Goal: Task Accomplishment & Management: Use online tool/utility

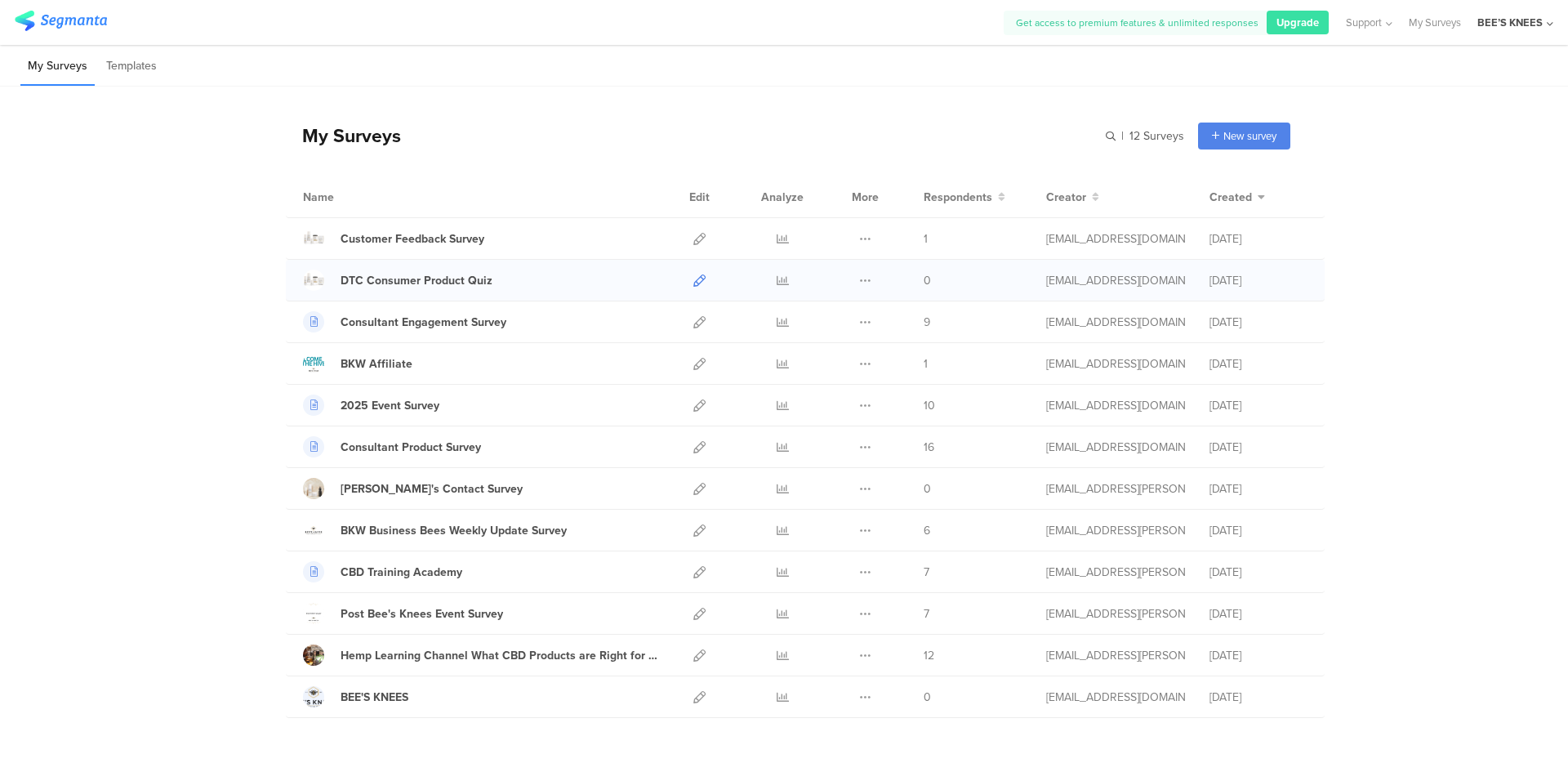
click at [693, 283] on icon at bounding box center [699, 280] width 12 height 12
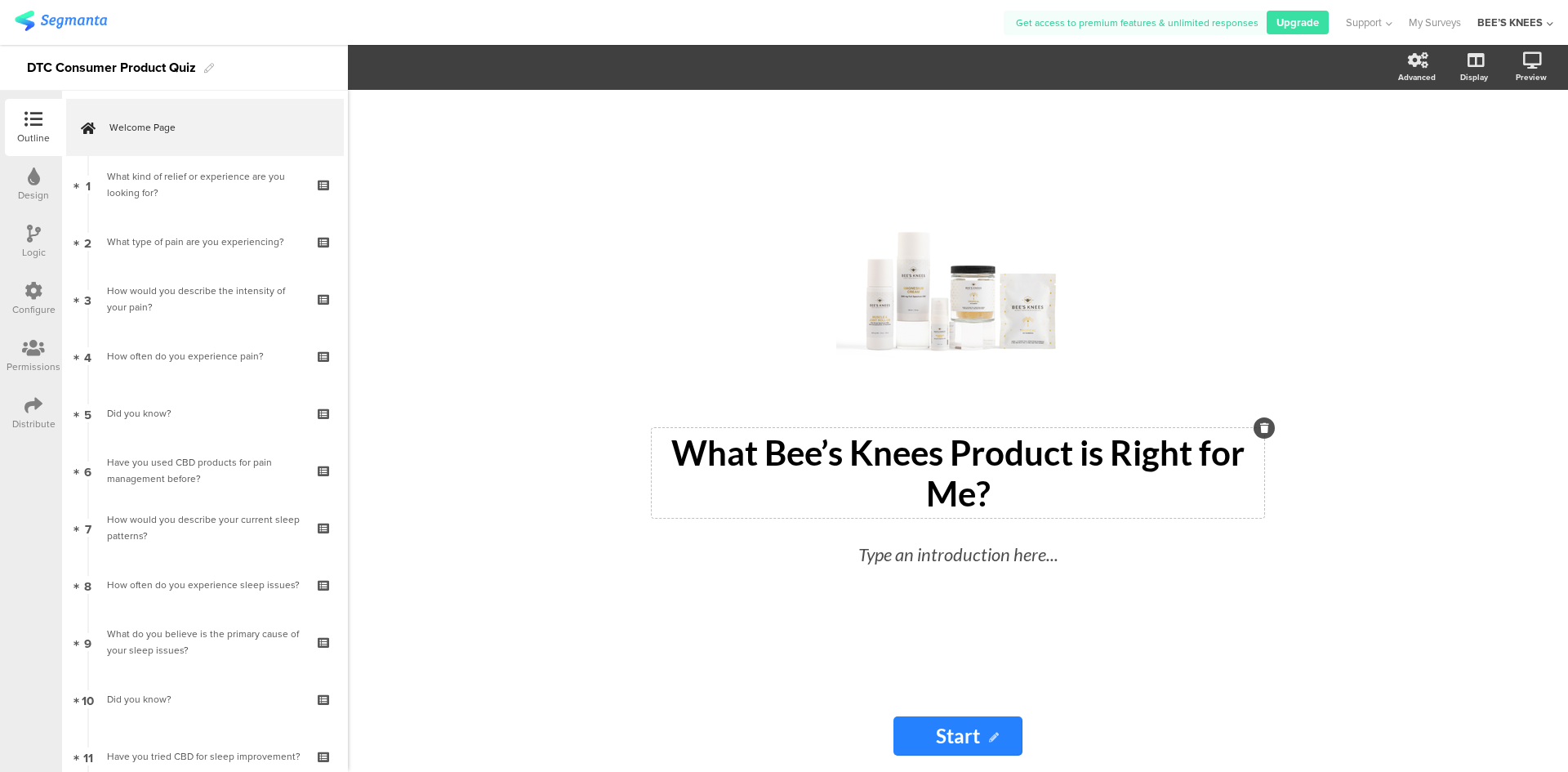
click at [950, 453] on p "What Bee’s Knees Product is Right for Me?" at bounding box center [958, 473] width 604 height 82
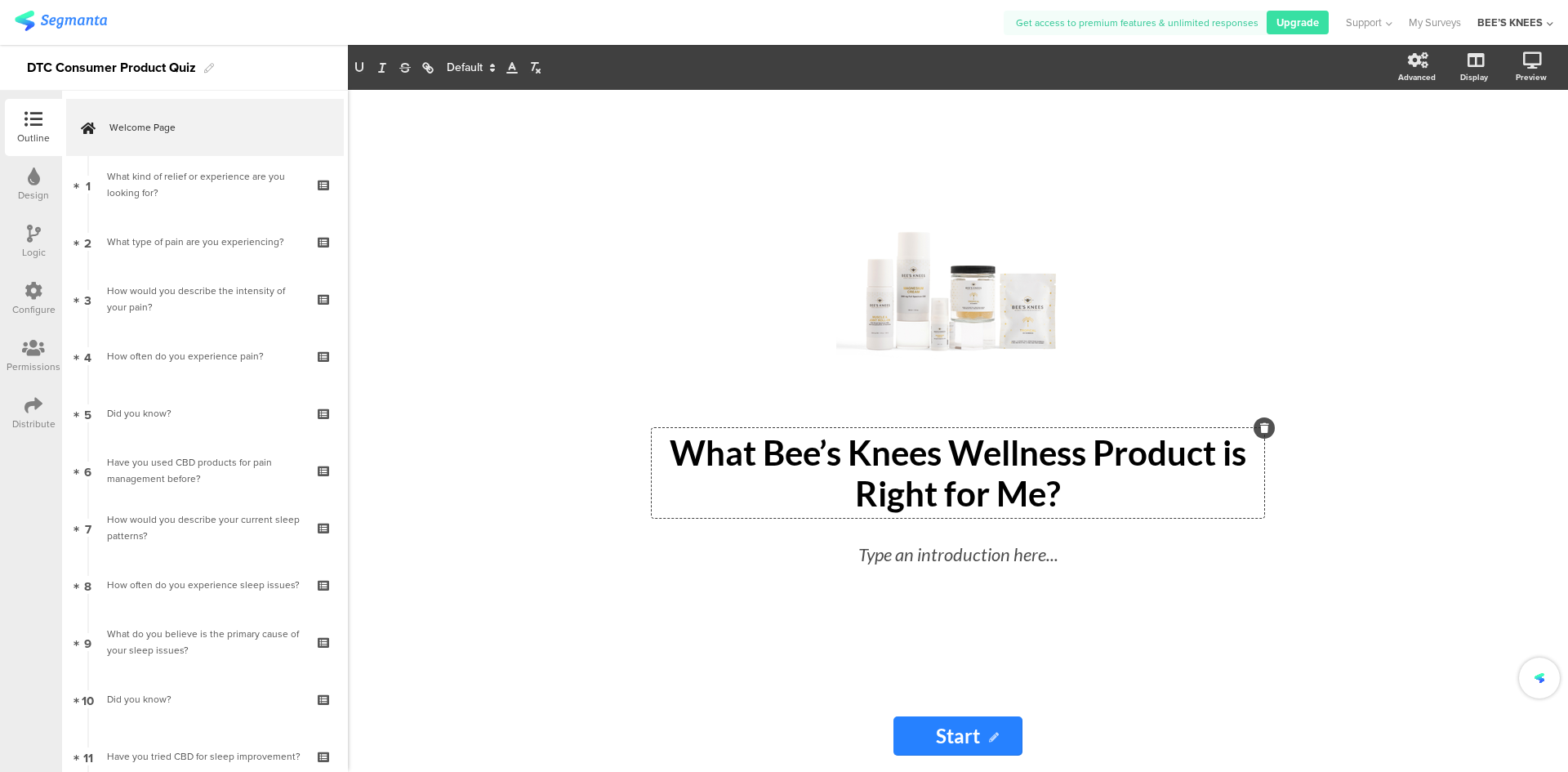
click at [1166, 673] on div "/ What Bee’s Knees Wellness Product is Right for Me? What Bee’s Knees Wellness …" at bounding box center [957, 395] width 653 height 610
drag, startPoint x: 950, startPoint y: 741, endPoint x: 904, endPoint y: 680, distance: 76.4
click at [904, 680] on div "/ What Bee’s Knees Wellness Product is Right for Me? What Bee’s Knees Wellness …" at bounding box center [957, 395] width 653 height 610
click at [929, 734] on input "Start" at bounding box center [957, 736] width 129 height 39
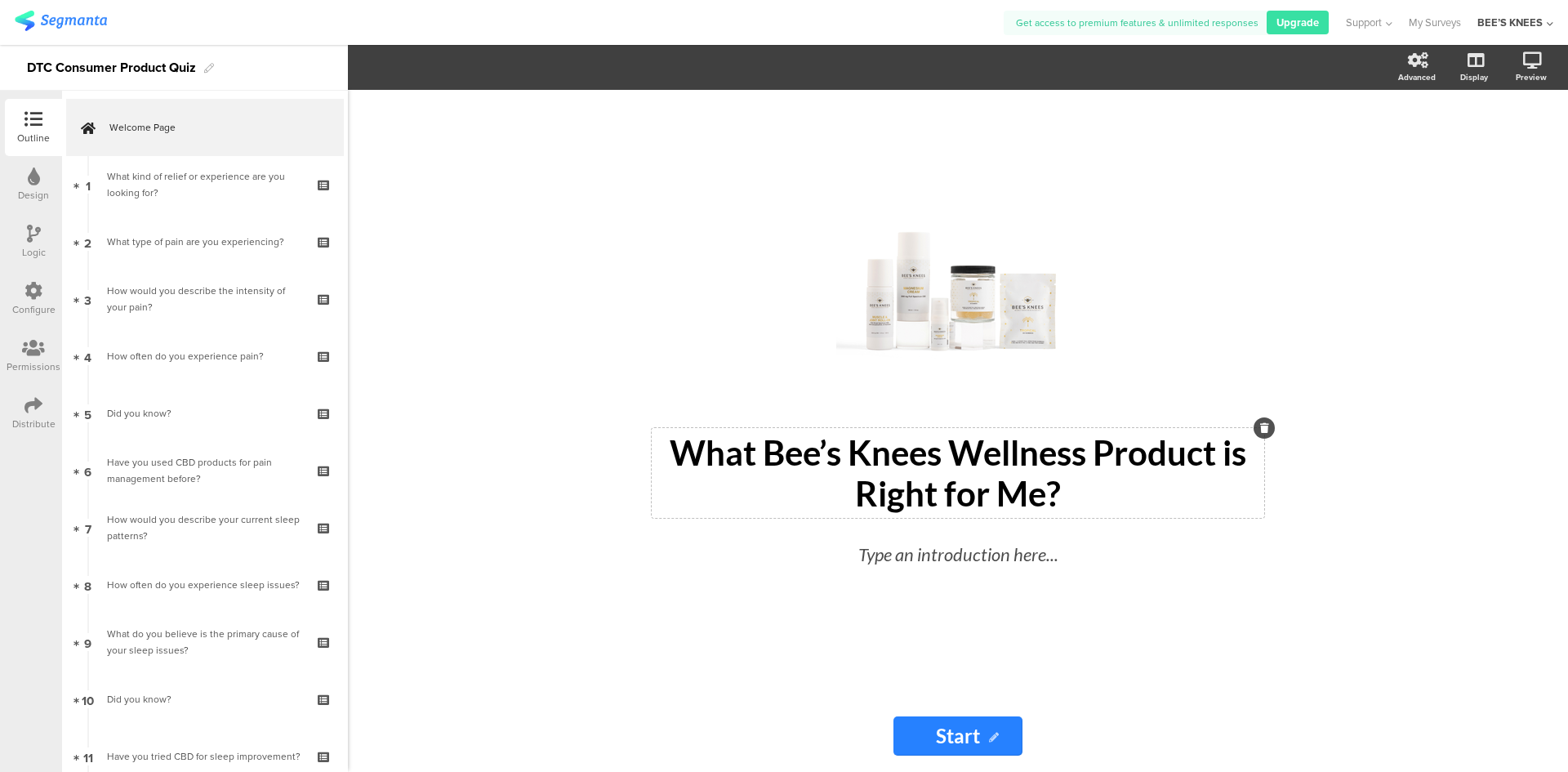
click at [995, 741] on icon at bounding box center [993, 738] width 10 height 10
click at [993, 735] on icon at bounding box center [993, 738] width 10 height 10
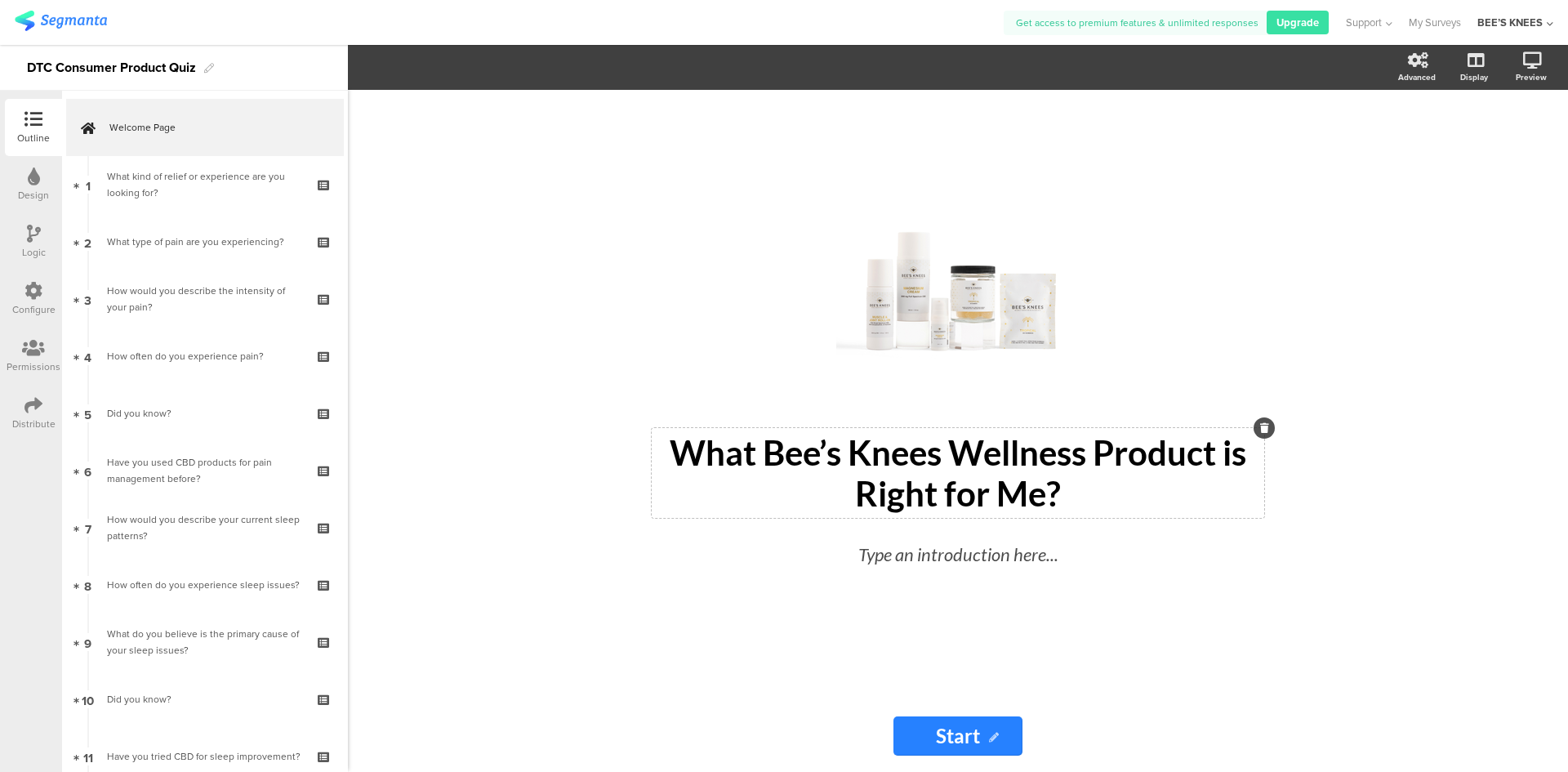
click at [993, 735] on icon at bounding box center [993, 738] width 10 height 10
click at [993, 736] on icon at bounding box center [993, 738] width 10 height 10
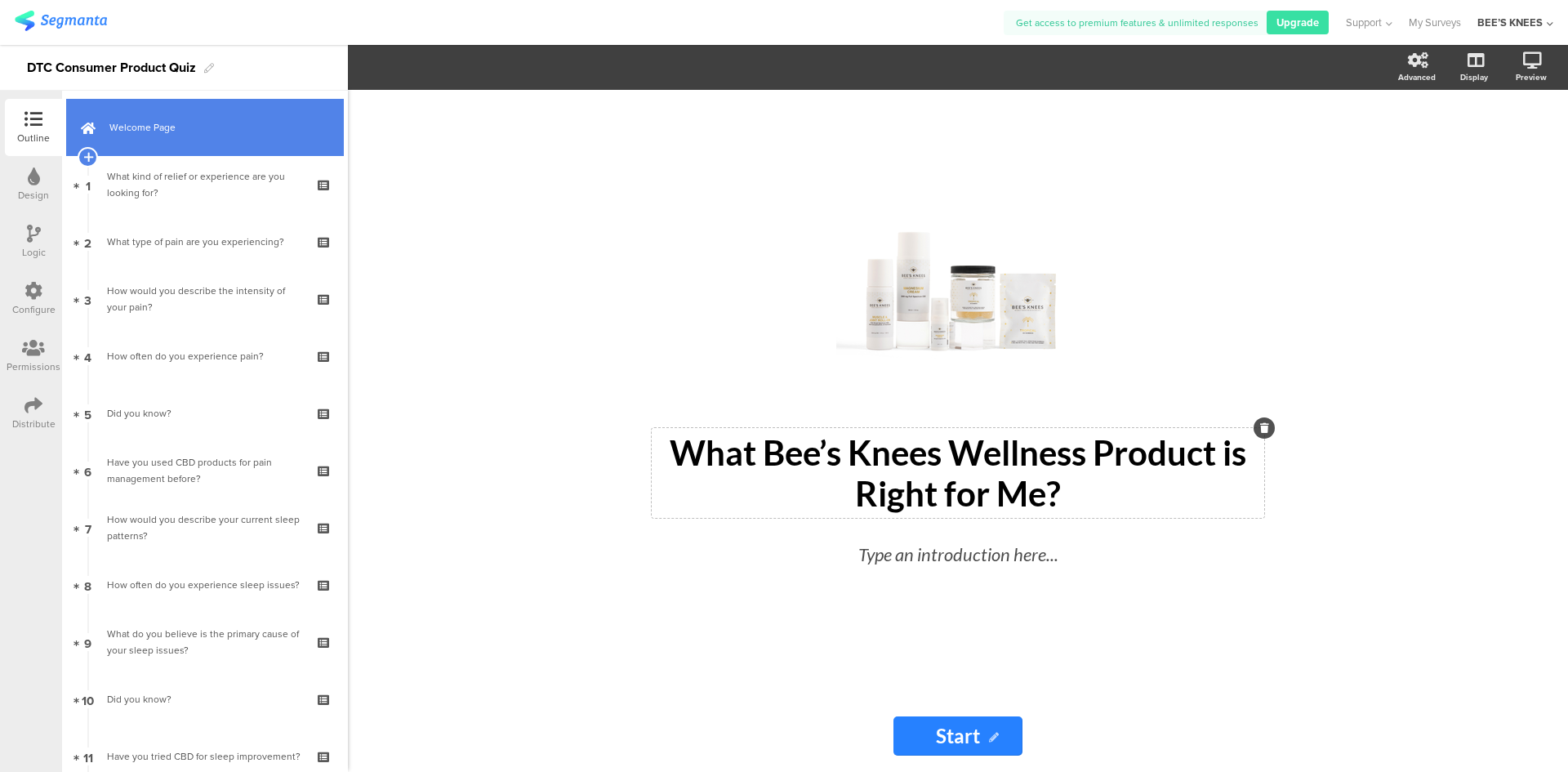
click at [184, 120] on span "Welcome Page" at bounding box center [214, 128] width 209 height 17
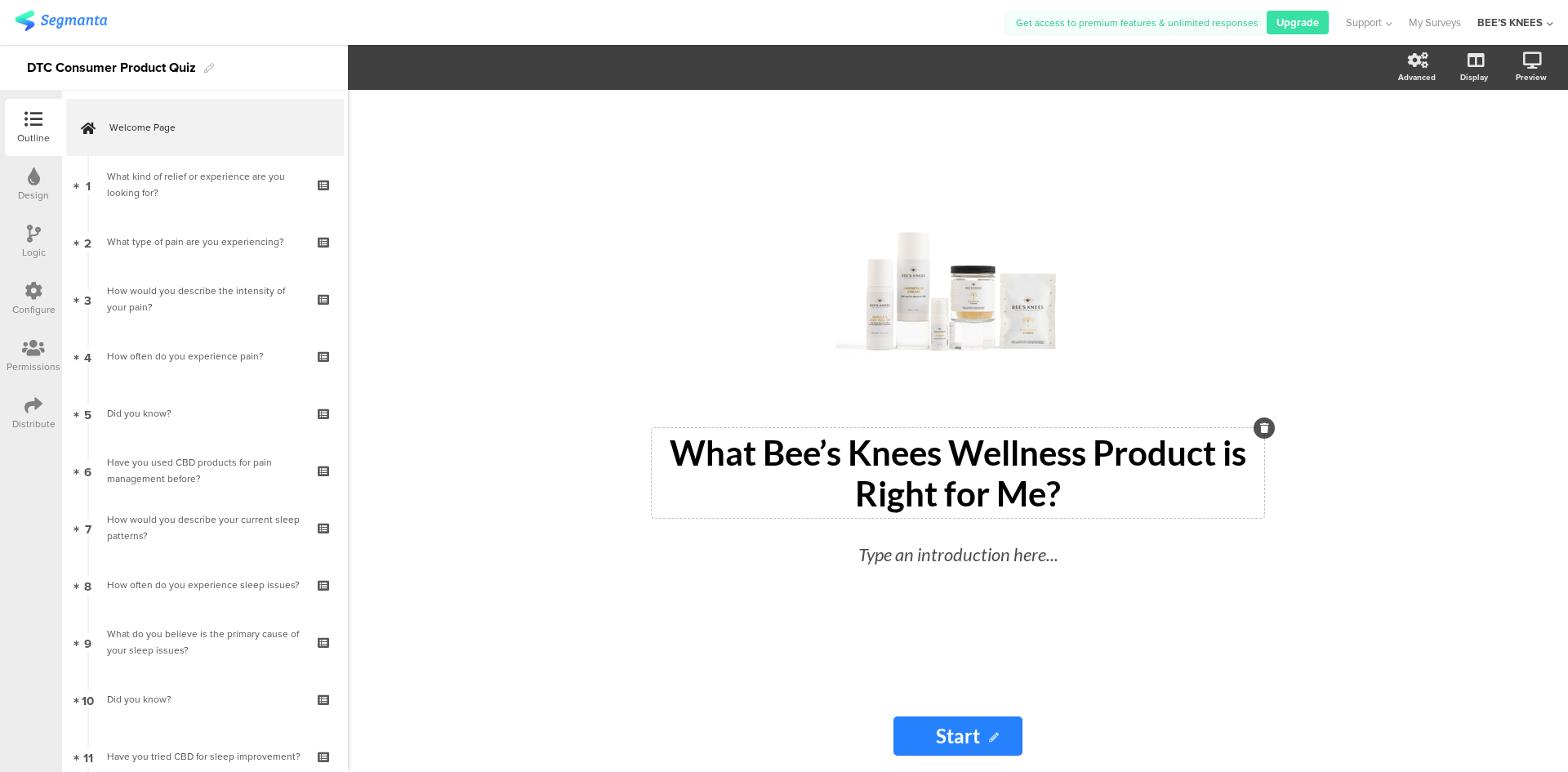
click at [993, 738] on icon at bounding box center [993, 738] width 10 height 10
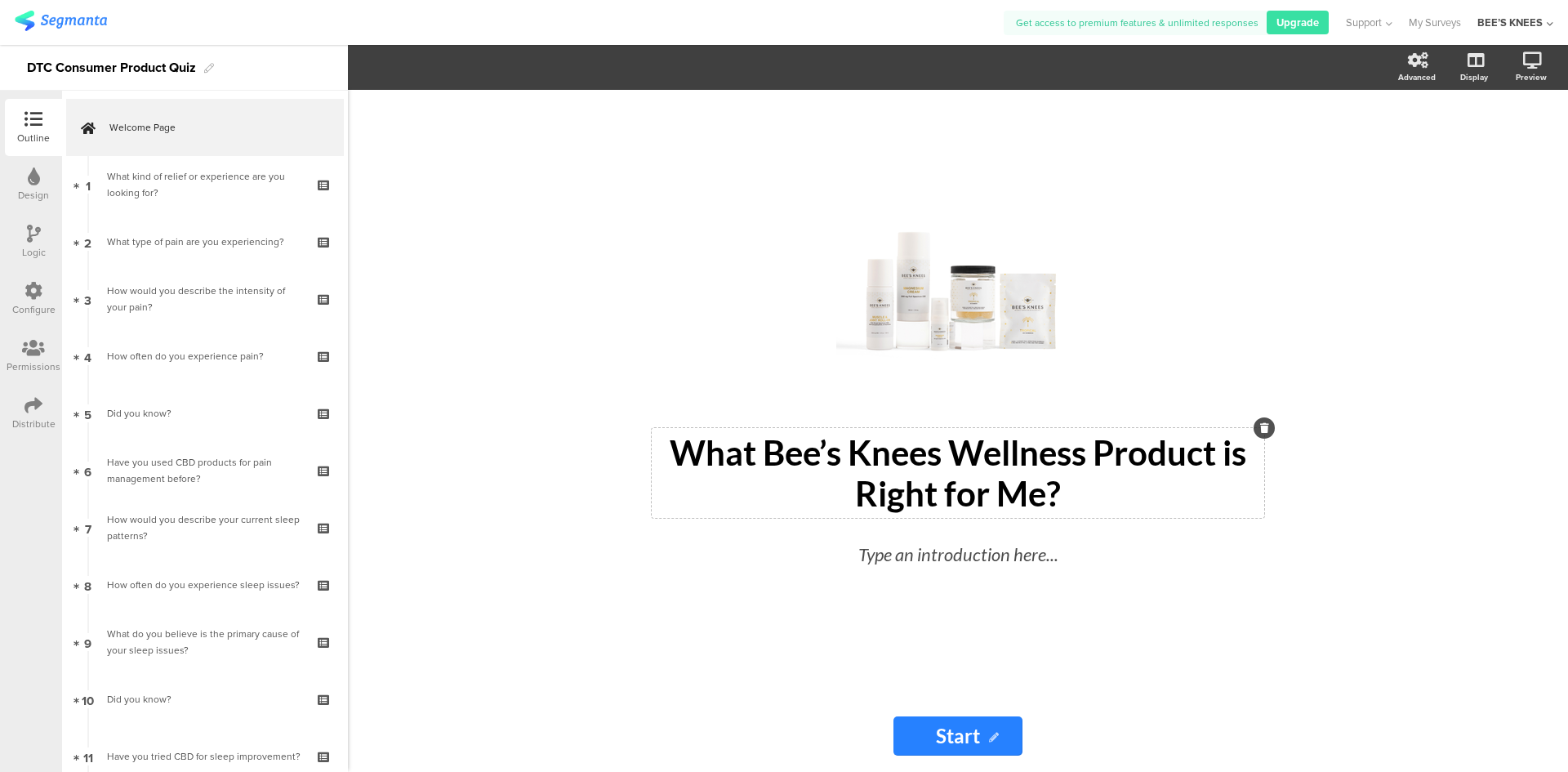
click at [993, 738] on icon at bounding box center [993, 738] width 10 height 10
click at [1162, 232] on div "/" at bounding box center [958, 299] width 604 height 204
click at [857, 162] on div "/ What Bee’s Knees Wellness Product is Right for Me? What Bee’s Knees Wellness …" at bounding box center [957, 395] width 653 height 610
drag, startPoint x: 967, startPoint y: 740, endPoint x: 1417, endPoint y: 79, distance: 799.6
click at [1249, 254] on div "/" at bounding box center [958, 299] width 604 height 204
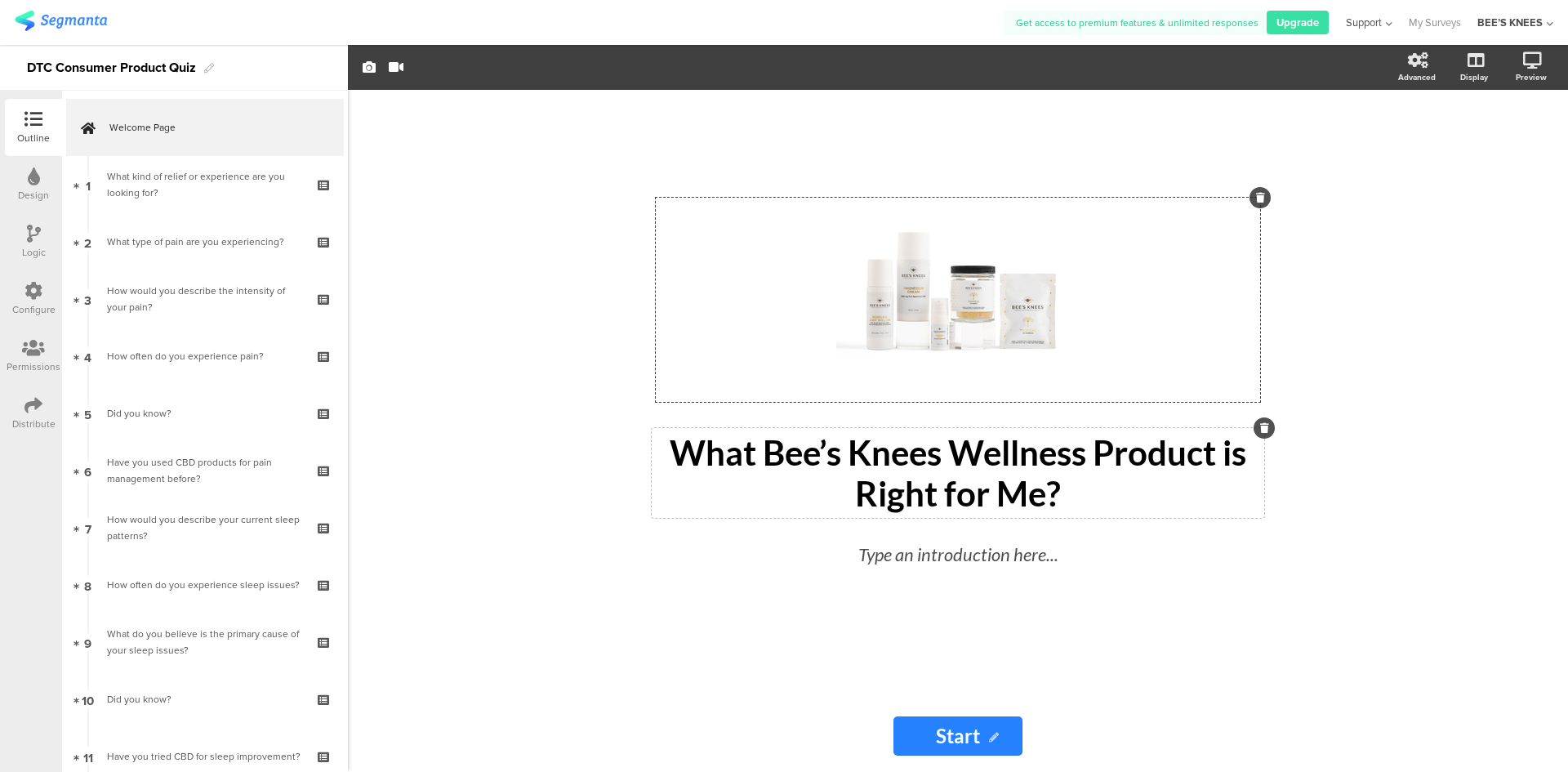
click at [1372, 19] on span "Support" at bounding box center [1363, 22] width 36 height 16
click at [1215, 82] on div "Help Center" at bounding box center [1289, 77] width 204 height 37
